Goal: Task Accomplishment & Management: Use online tool/utility

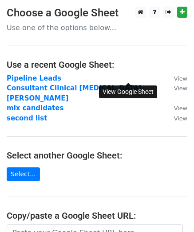
click at [165, 81] on link "View" at bounding box center [176, 78] width 22 height 8
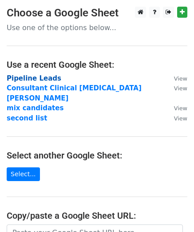
click at [31, 79] on strong "Pipeline Leads" at bounding box center [34, 78] width 55 height 8
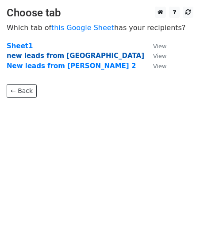
click at [47, 54] on strong "new leads from [GEOGRAPHIC_DATA]" at bounding box center [76, 56] width 138 height 8
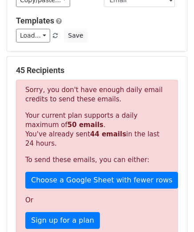
scroll to position [78, 0]
